Goal: Task Accomplishment & Management: Manage account settings

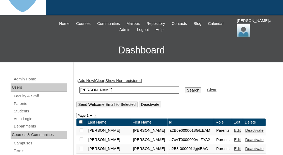
scroll to position [86, 0]
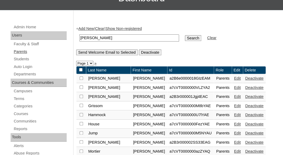
click at [23, 49] on link "Parents" at bounding box center [39, 51] width 53 height 7
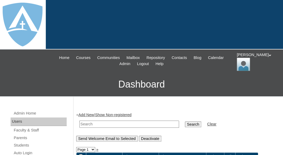
click at [87, 123] on input "text" at bounding box center [129, 124] width 100 height 7
paste input "Chavon King"
drag, startPoint x: 96, startPoint y: 123, endPoint x: 115, endPoint y: 121, distance: 19.1
click at [115, 121] on input "Chavon King" at bounding box center [129, 124] width 100 height 7
type input "Chavon"
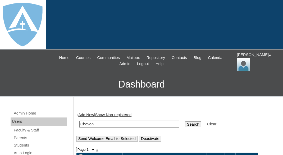
click at [185, 121] on input "Search" at bounding box center [193, 124] width 16 height 6
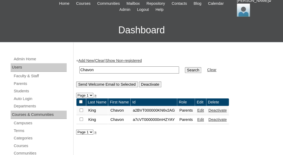
scroll to position [57, 0]
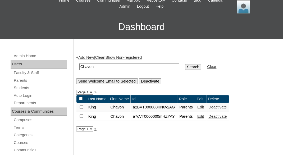
click at [204, 117] on link "Edit" at bounding box center [200, 116] width 7 height 4
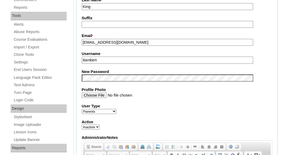
click at [112, 43] on input "jayblueboy21@gmail.com" at bounding box center [167, 42] width 171 height 7
click at [111, 60] on input "tlambert" at bounding box center [167, 60] width 171 height 7
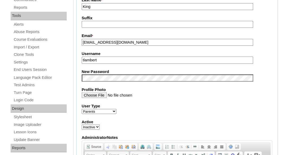
click at [111, 60] on input "tlambert" at bounding box center [167, 60] width 171 height 7
paste input "jayblueboy21@gmail.com"
type input "jayblueboy21@gmail.com"
select select "1"
click option "Active" at bounding box center [0, 0] width 0 height 0
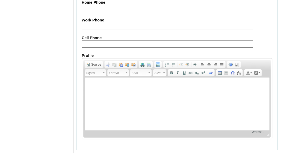
scroll to position [576, 0]
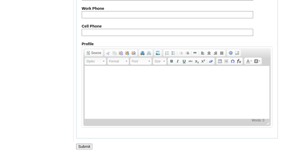
click at [81, 147] on input "Submit" at bounding box center [84, 147] width 16 height 6
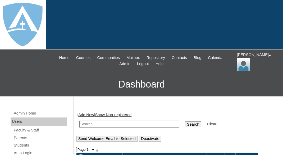
click at [250, 58] on div "[PERSON_NAME] My Profile My Settings Logout" at bounding box center [257, 61] width 41 height 19
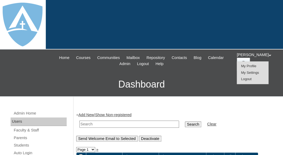
click at [248, 79] on span "Logout" at bounding box center [246, 79] width 11 height 4
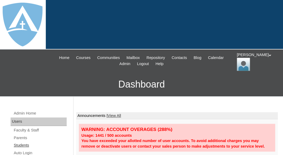
click at [22, 145] on link "Students" at bounding box center [39, 145] width 53 height 7
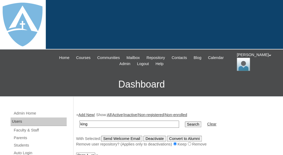
type input "king"
click at [185, 121] on input "Search" at bounding box center [193, 124] width 16 height 6
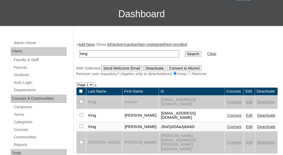
scroll to position [76, 0]
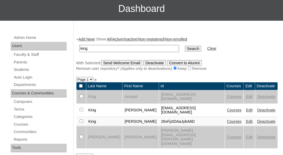
click at [246, 108] on link "Edit" at bounding box center [249, 110] width 7 height 4
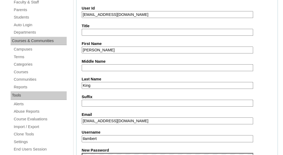
scroll to position [116, 0]
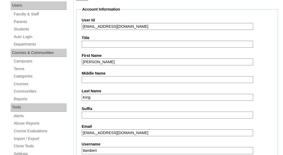
drag, startPoint x: 88, startPoint y: 24, endPoint x: 152, endPoint y: 28, distance: 64.4
click at [152, 28] on input "26jonathan.king@enlightiumstudent.com" at bounding box center [167, 26] width 171 height 7
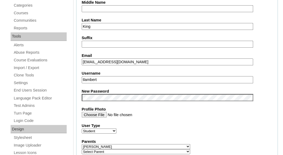
scroll to position [199, 0]
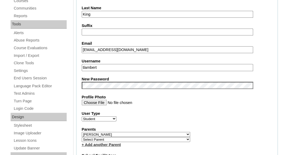
click at [133, 66] on input "tlambert" at bounding box center [167, 67] width 171 height 7
paste input "jonathan.king@enlightiumstudent.com"
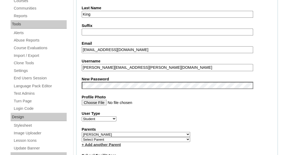
type input "jonathan.king@enlightiumstudent.com"
click at [182, 134] on div "Parents Select Parent Abbas, Tahani Garcia, Rosa Kaneko, Chad Labourdette, Jess…" at bounding box center [177, 136] width 191 height 21
click at [82, 132] on select "Select Parent Abbas, Tahani Garcia, Rosa Kaneko, Chad Labourdette, Jessica Nich…" at bounding box center [136, 134] width 108 height 5
select select "101469"
click option "King, Chavon" at bounding box center [0, 0] width 0 height 0
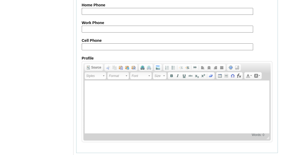
scroll to position [694, 0]
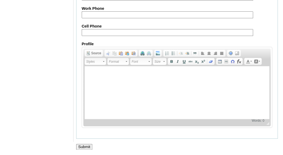
click at [81, 144] on input "Submit" at bounding box center [84, 147] width 16 height 6
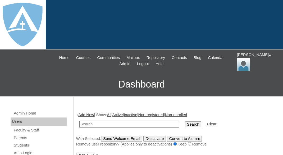
click at [245, 58] on div "[PERSON_NAME] My Profile My Settings Logout" at bounding box center [257, 61] width 41 height 19
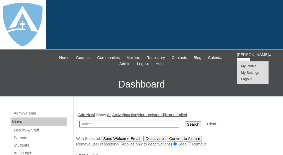
click at [244, 80] on span "Logout" at bounding box center [246, 79] width 11 height 4
